Goal: Task Accomplishment & Management: Use online tool/utility

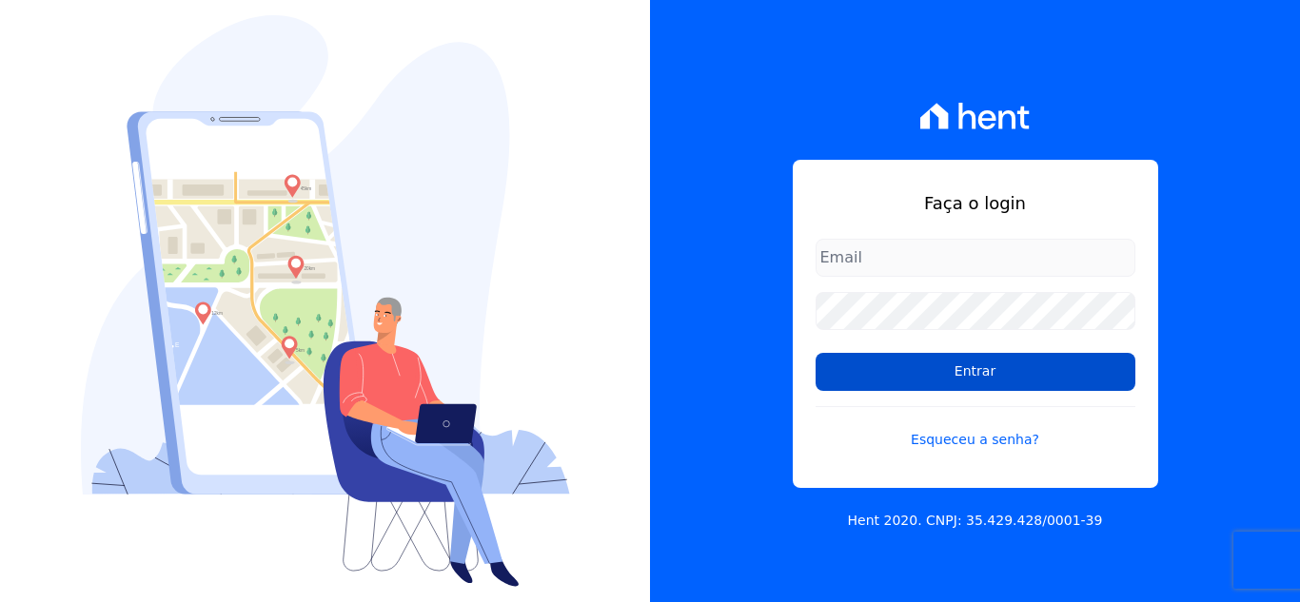
type input "[EMAIL_ADDRESS][DOMAIN_NAME]"
click at [855, 370] on input "Entrar" at bounding box center [975, 372] width 320 height 38
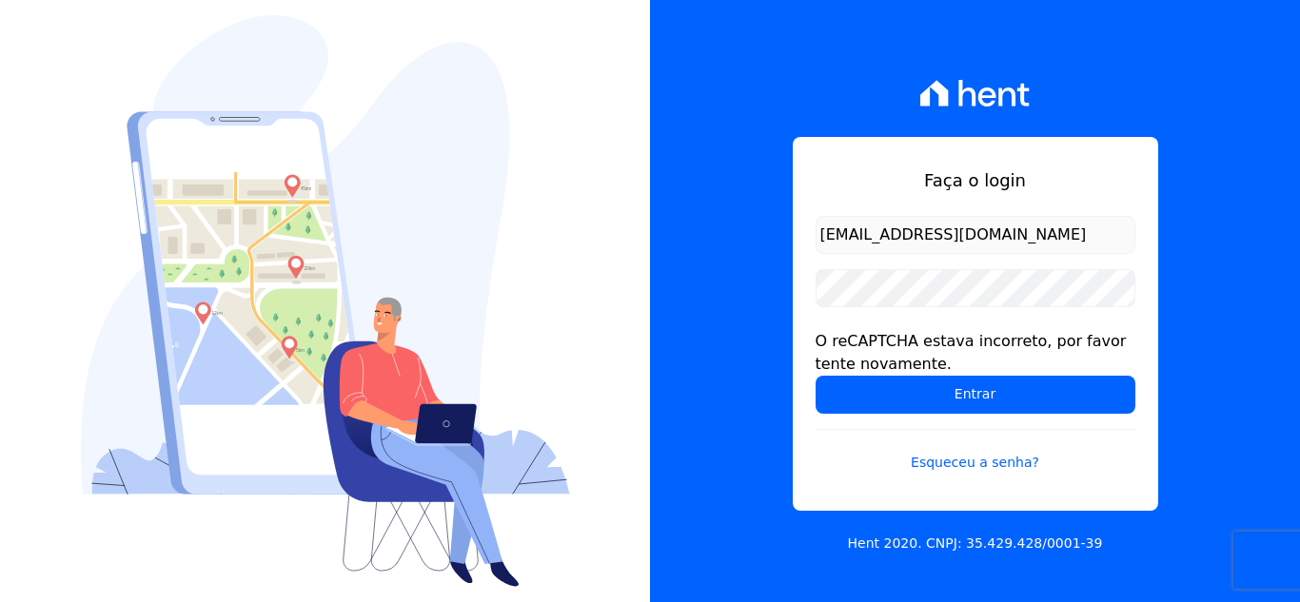
click at [855, 370] on div "O reCAPTCHA estava incorreto, por favor tente novamente." at bounding box center [975, 353] width 320 height 46
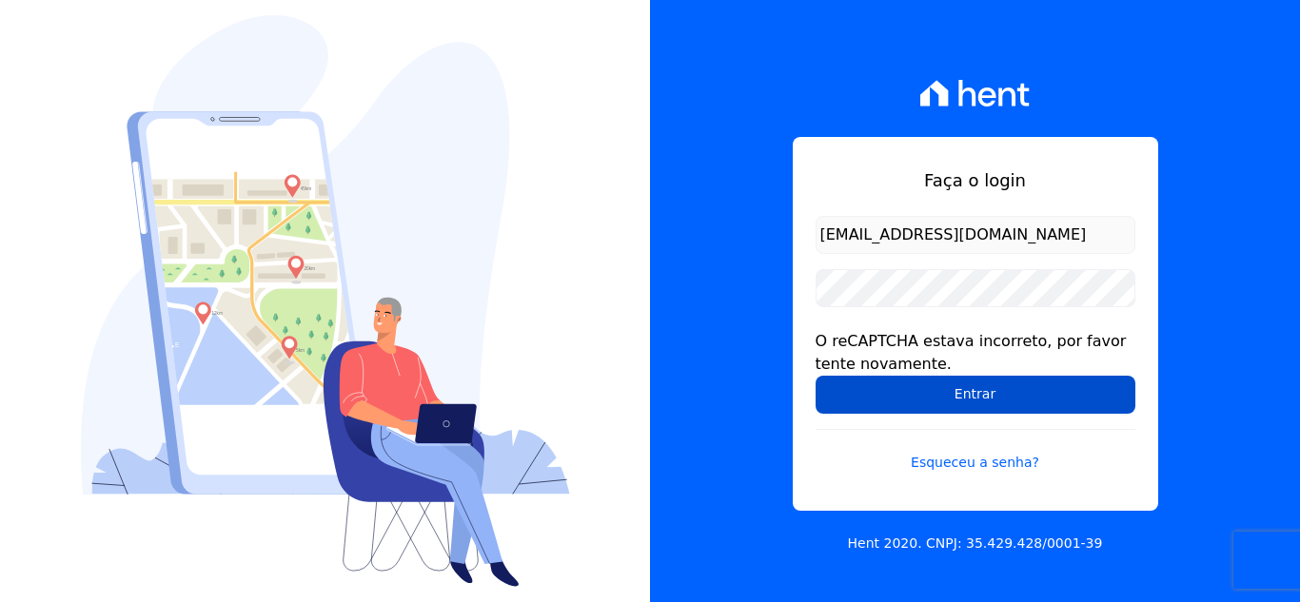
click at [895, 390] on input "Entrar" at bounding box center [975, 395] width 320 height 38
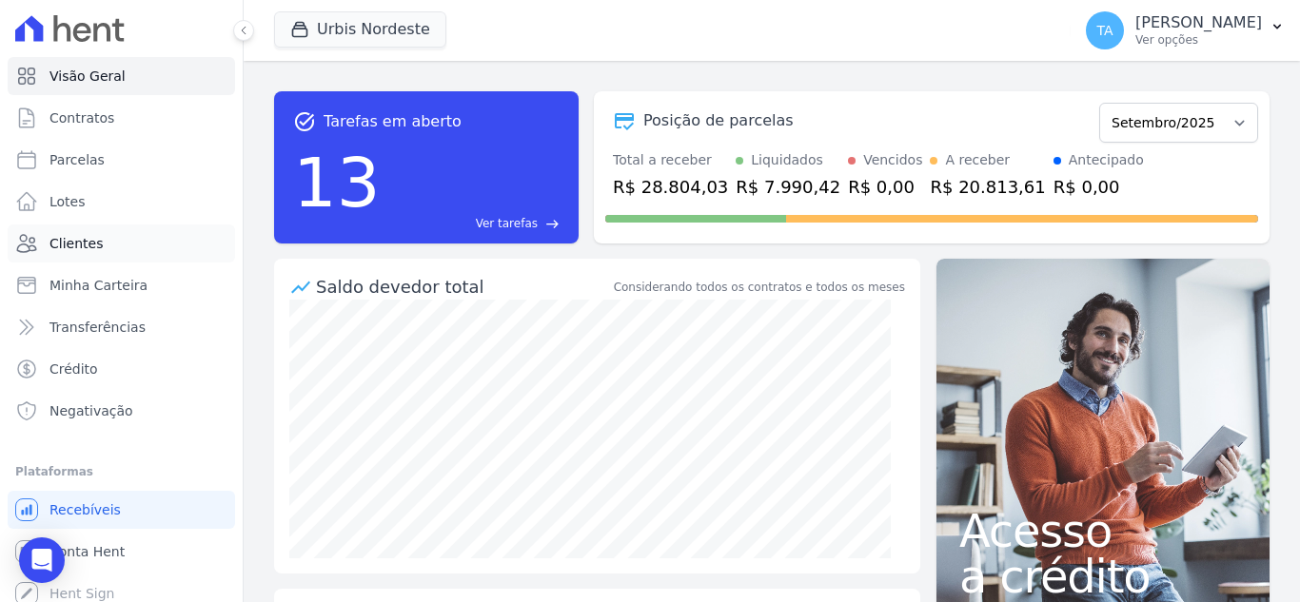
click at [77, 236] on span "Clientes" at bounding box center [75, 243] width 53 height 19
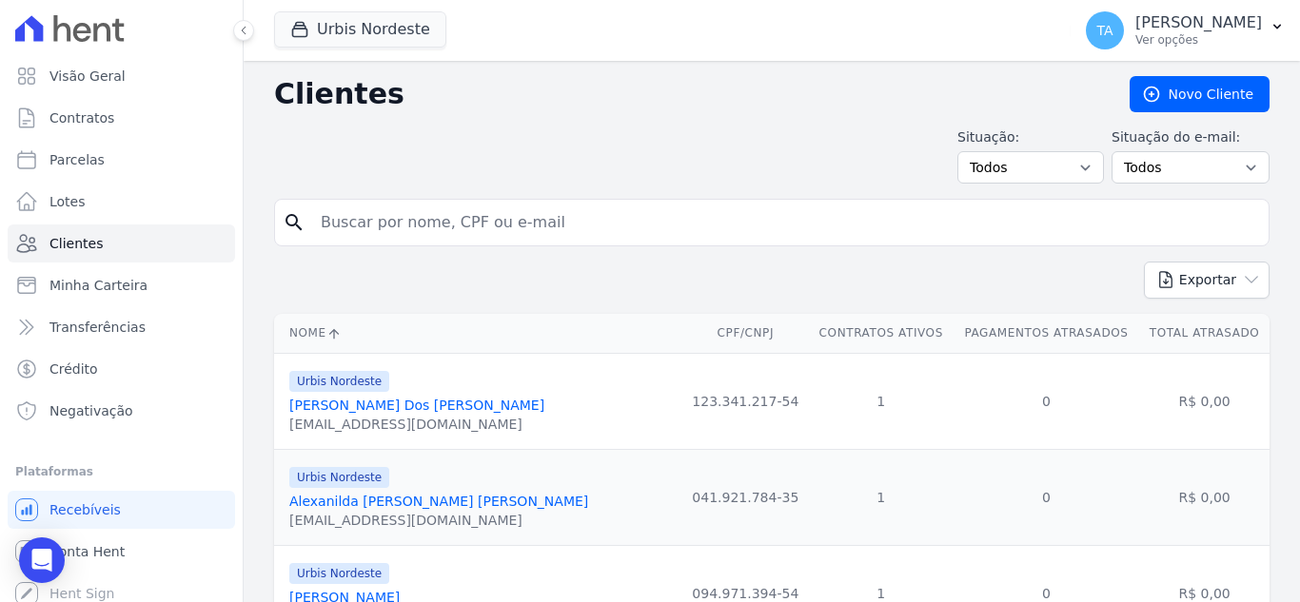
click at [555, 220] on input "search" at bounding box center [784, 223] width 951 height 38
type input "laurielly"
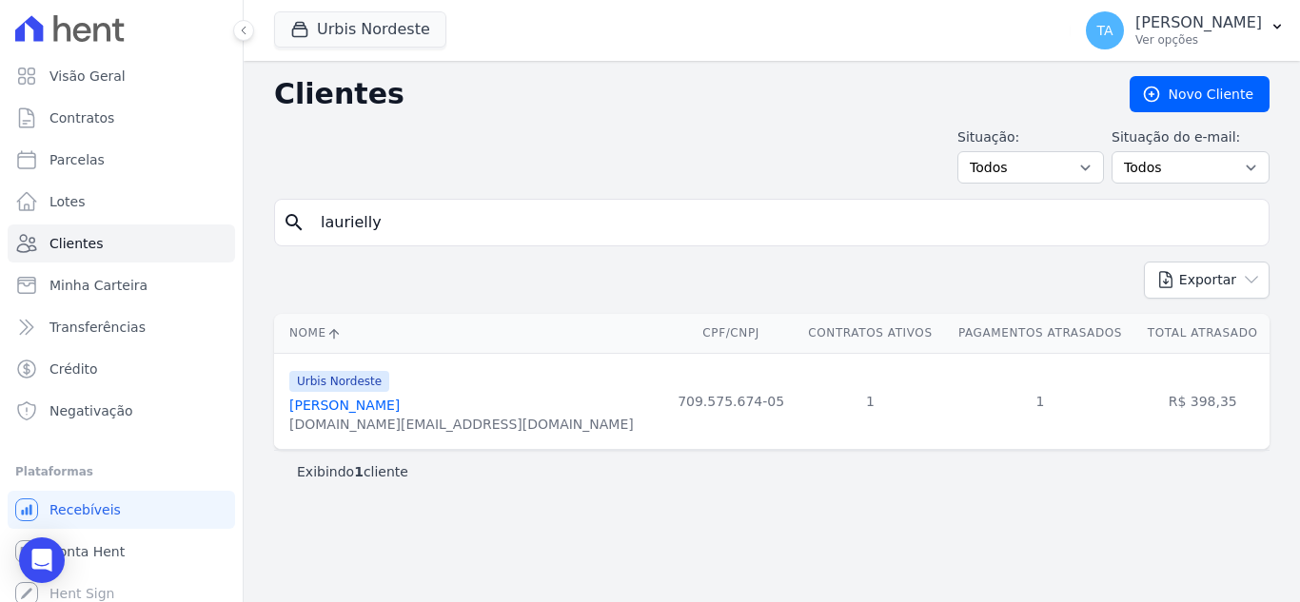
click at [376, 399] on link "Laurielly Da Silva Moura" at bounding box center [344, 405] width 110 height 15
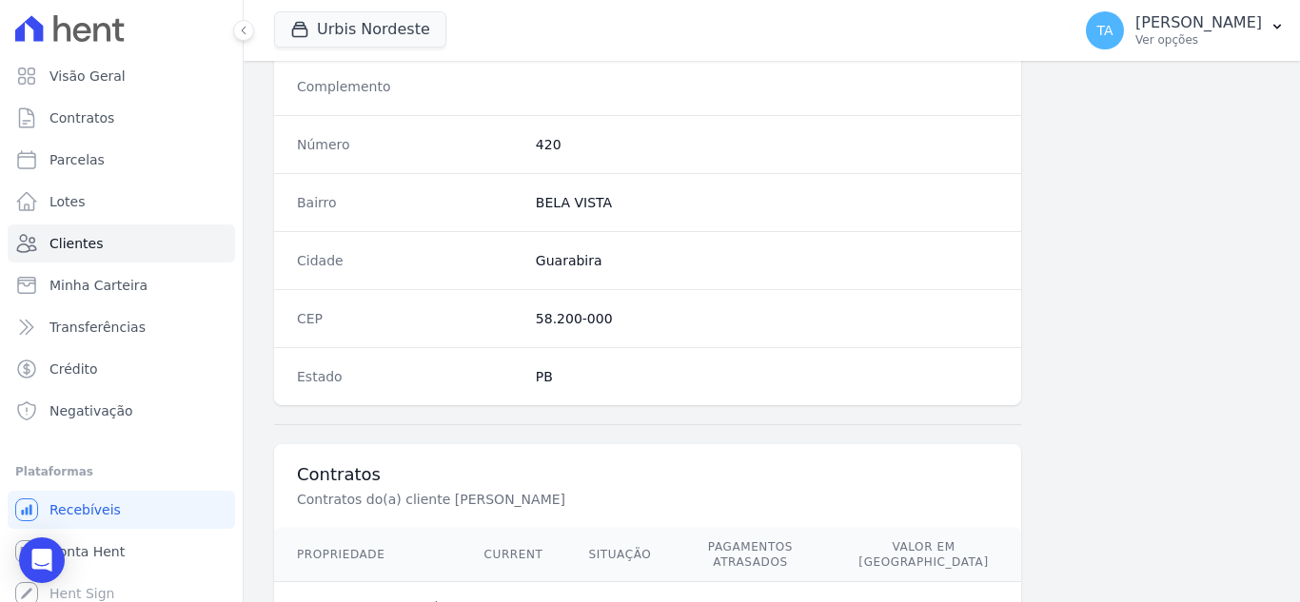
scroll to position [1178, 0]
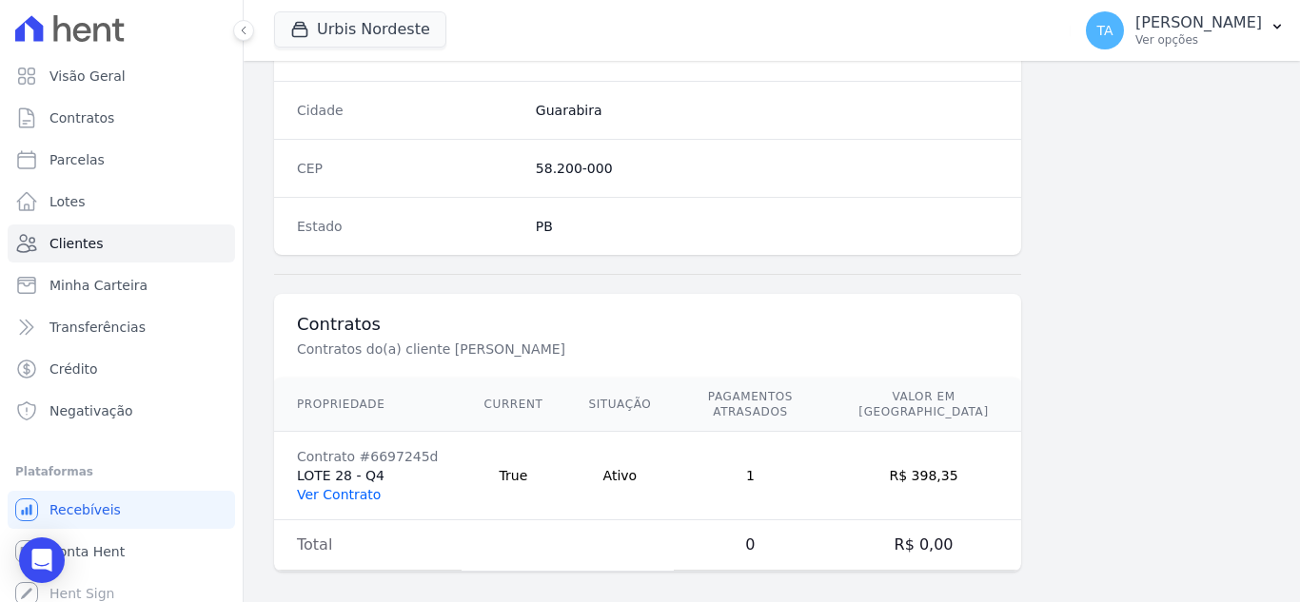
click at [358, 487] on link "Ver Contrato" at bounding box center [339, 494] width 84 height 15
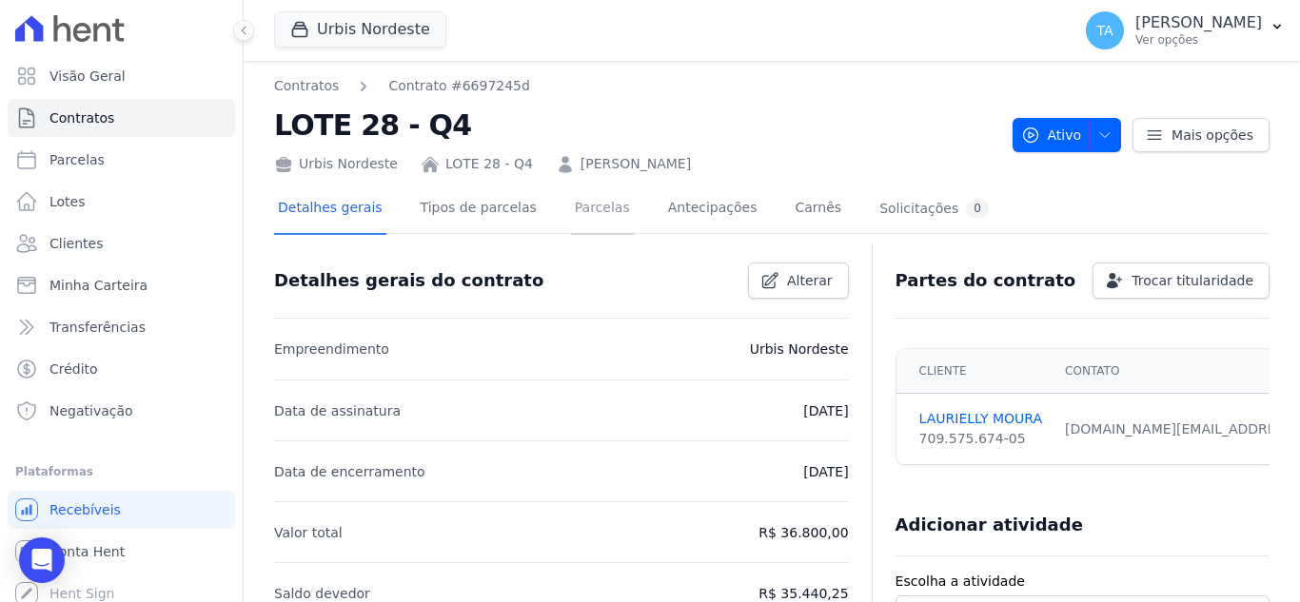
click at [577, 203] on link "Parcelas" at bounding box center [602, 210] width 63 height 50
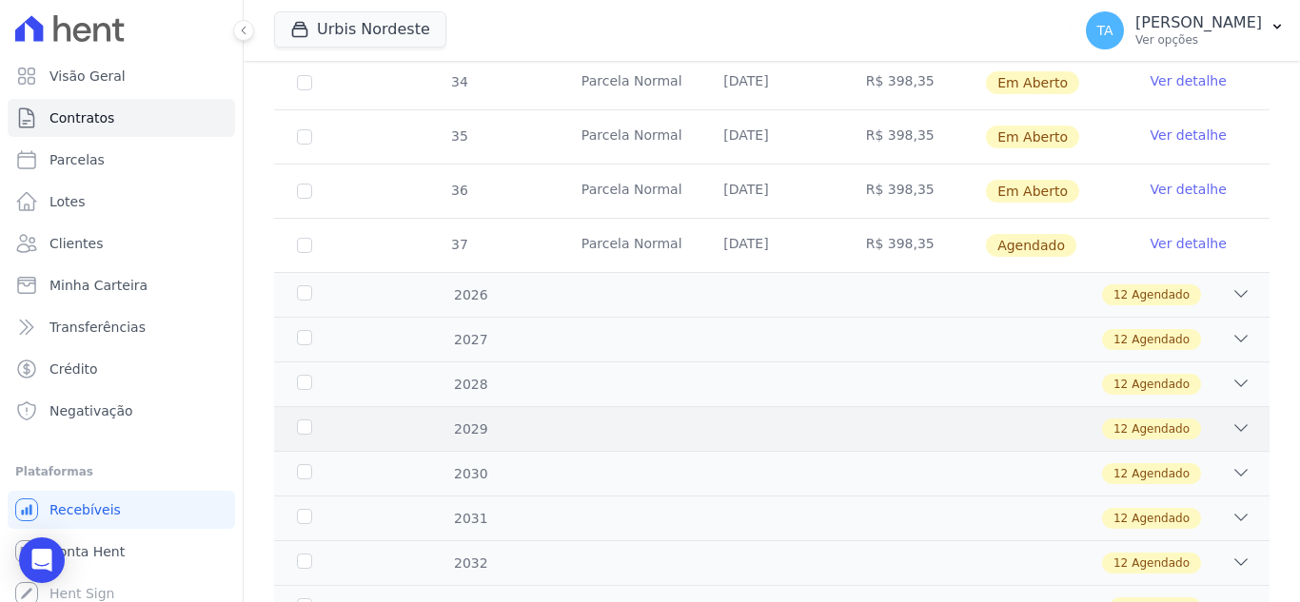
scroll to position [666, 0]
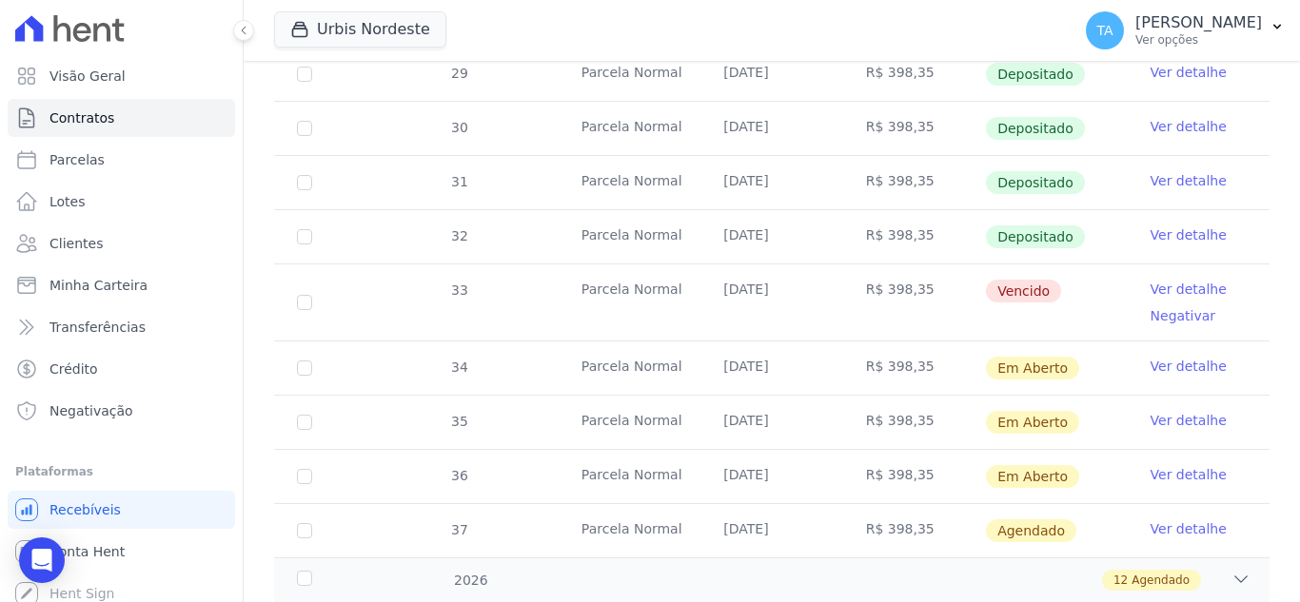
click at [1183, 280] on link "Ver detalhe" at bounding box center [1188, 289] width 76 height 19
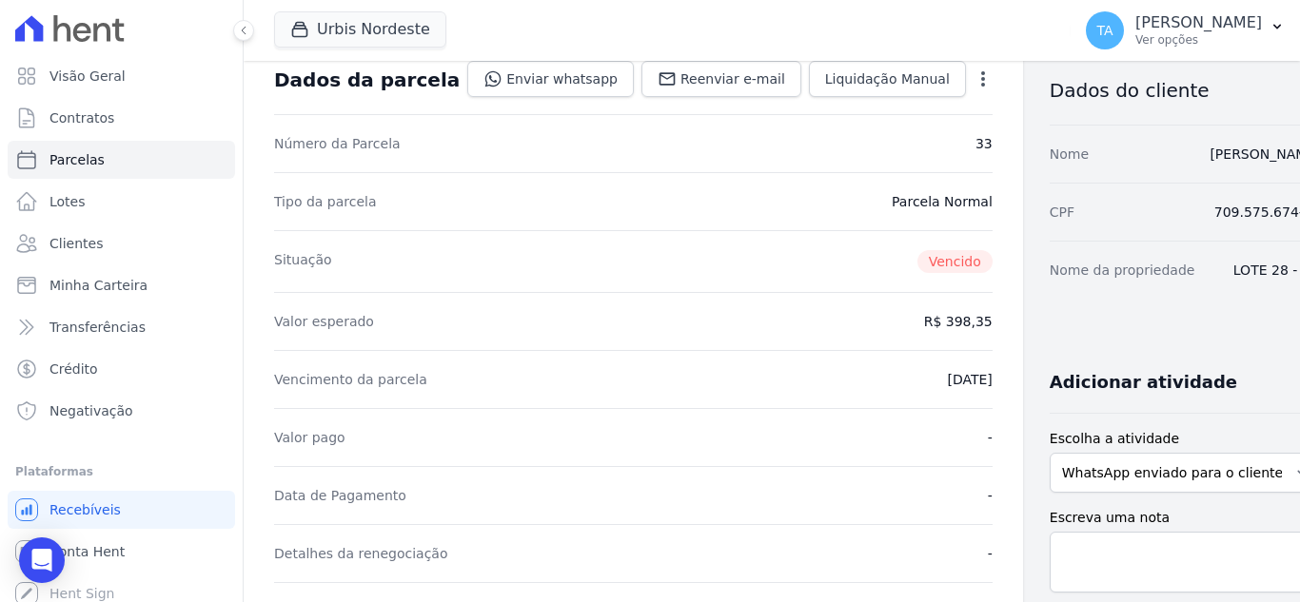
scroll to position [381, 0]
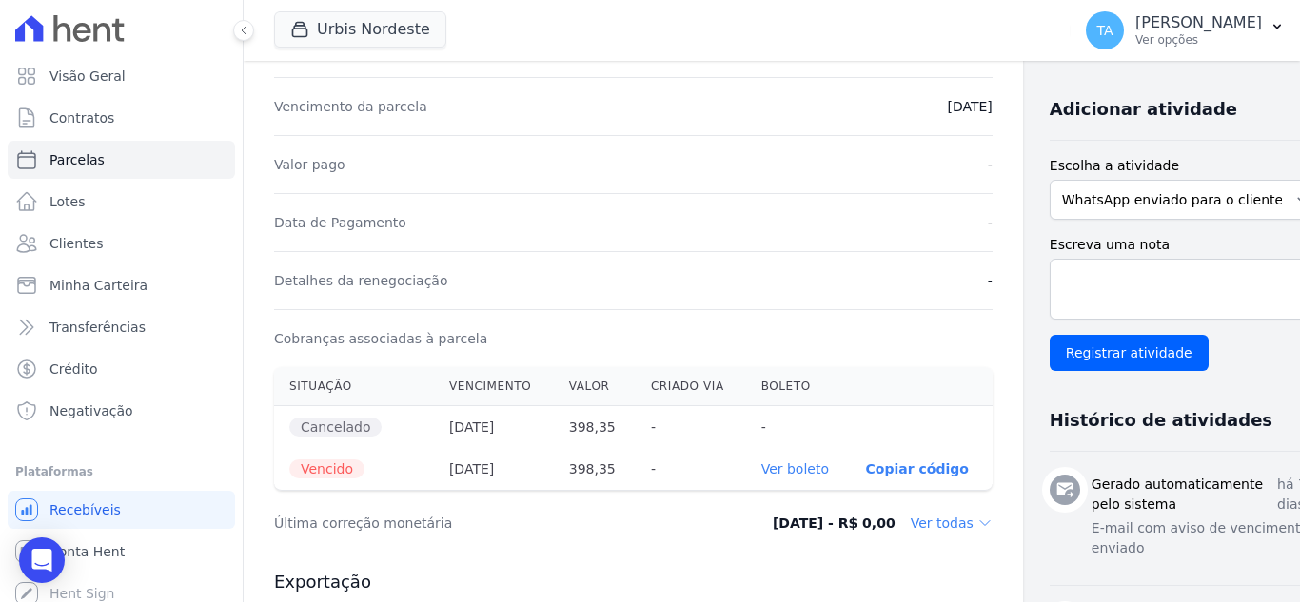
click at [761, 469] on link "Ver boleto" at bounding box center [795, 468] width 68 height 15
